Goal: Find specific page/section: Find specific page/section

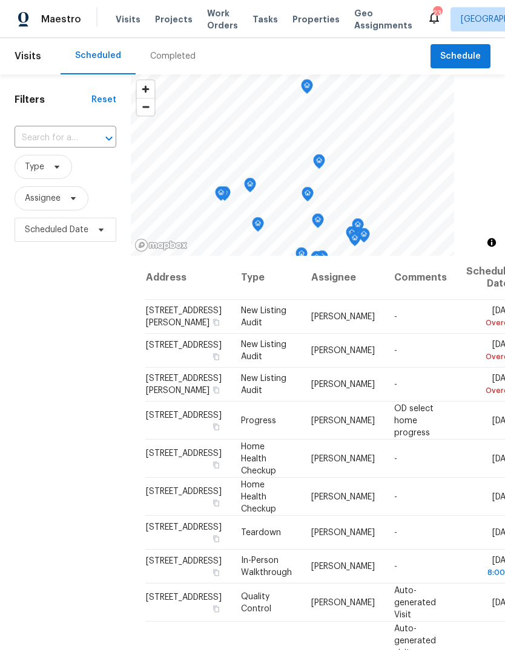
click at [179, 55] on div "Completed" at bounding box center [172, 56] width 45 height 12
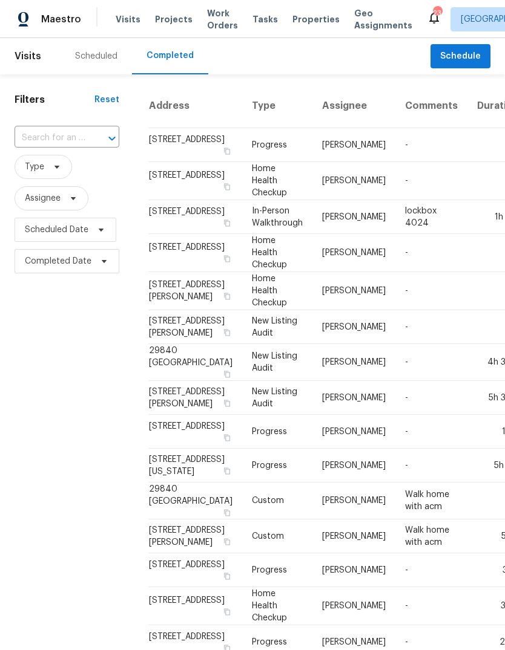
click at [66, 142] on input "text" at bounding box center [50, 138] width 71 height 19
type input "23779"
click at [82, 176] on li "[STREET_ADDRESS]" at bounding box center [66, 166] width 103 height 20
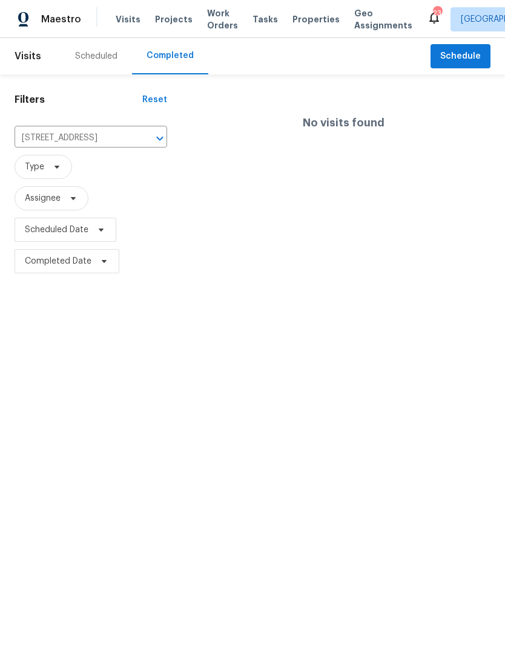
click at [95, 60] on div "Scheduled" at bounding box center [96, 56] width 42 height 12
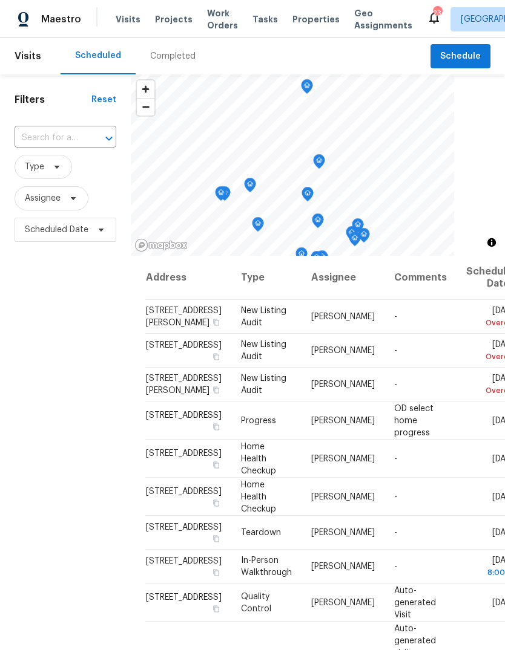
click at [307, 18] on span "Properties" at bounding box center [315, 19] width 47 height 12
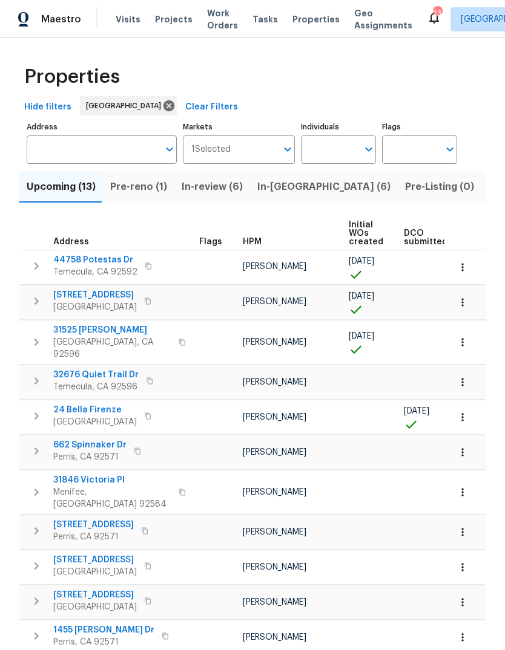
click at [335, 140] on input "Individuals" at bounding box center [329, 150] width 57 height 28
type input "[PERSON_NAME]"
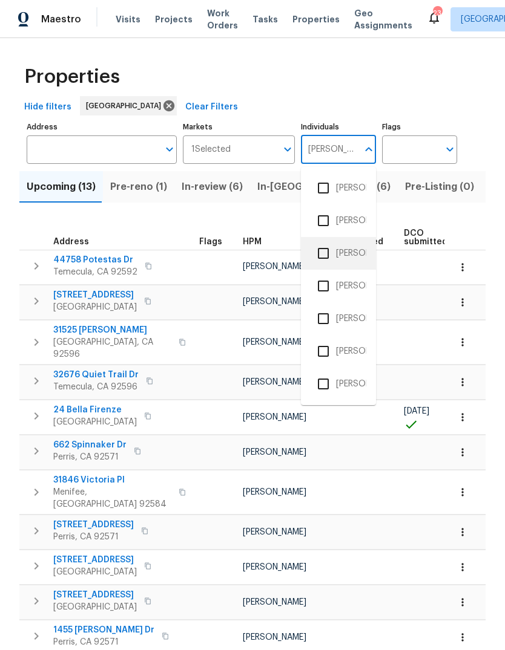
click at [355, 241] on li "[PERSON_NAME]" at bounding box center [338, 253] width 56 height 25
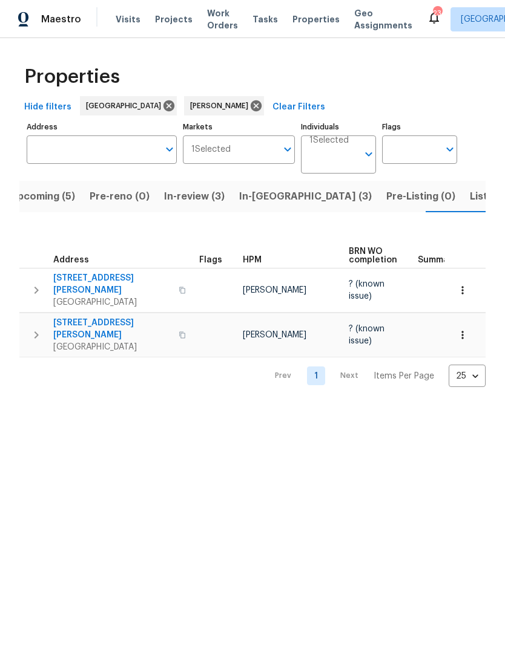
click at [469, 204] on span "Listed (1)" at bounding box center [491, 196] width 44 height 17
